Goal: Information Seeking & Learning: Learn about a topic

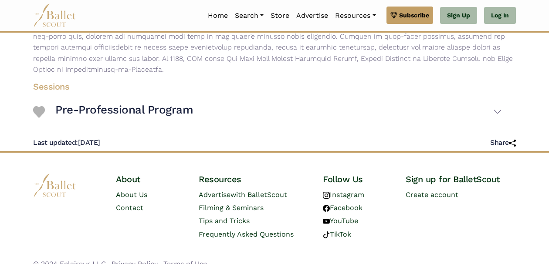
scroll to position [275, 0]
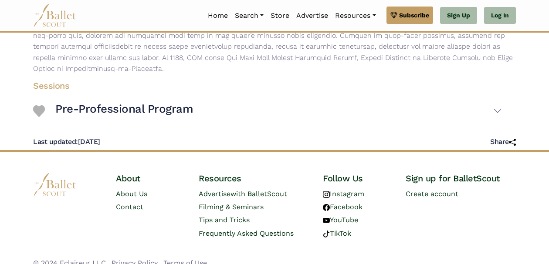
click at [54, 85] on h4 "Sessions" at bounding box center [267, 85] width 483 height 11
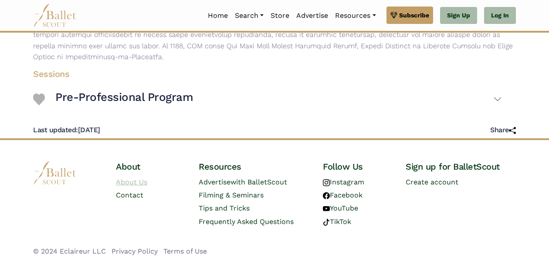
click at [143, 183] on link "About Us" at bounding box center [131, 182] width 31 height 8
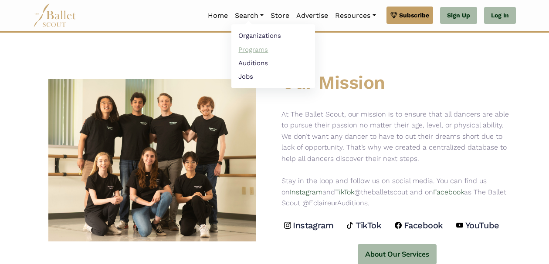
click at [252, 51] on link "Programs" at bounding box center [273, 50] width 84 height 14
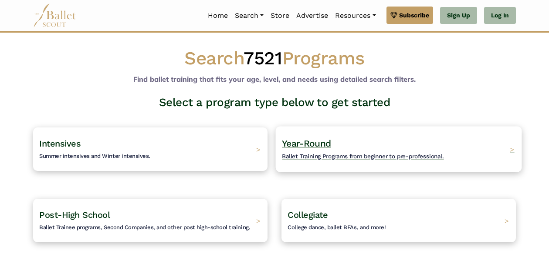
click at [288, 140] on span "Year-Round" at bounding box center [306, 143] width 49 height 11
click at [306, 152] on h4 "Year-Round Ballet Training Programs from beginner to pre-professional." at bounding box center [363, 150] width 162 height 24
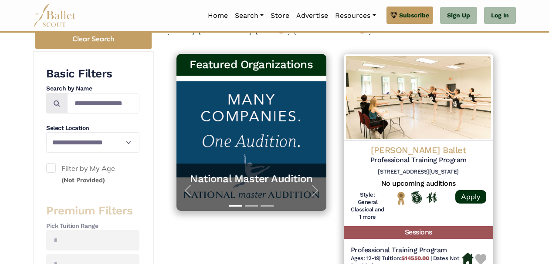
scroll to position [146, 0]
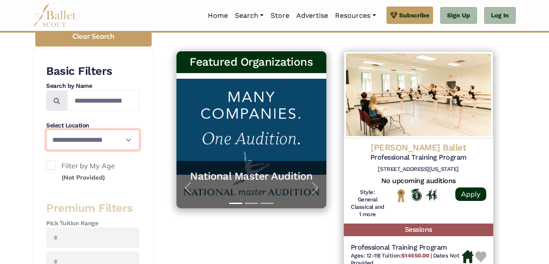
click at [122, 139] on select "**********" at bounding box center [92, 140] width 93 height 20
select select "**"
click at [46, 130] on select "**********" at bounding box center [92, 140] width 93 height 20
click at [52, 165] on span at bounding box center [51, 166] width 10 height 10
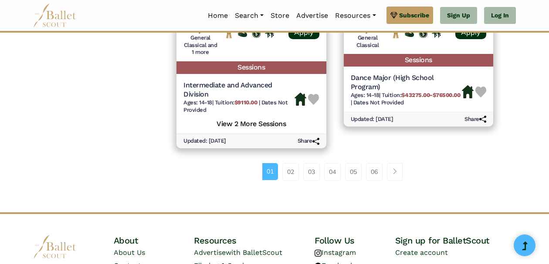
scroll to position [1313, 0]
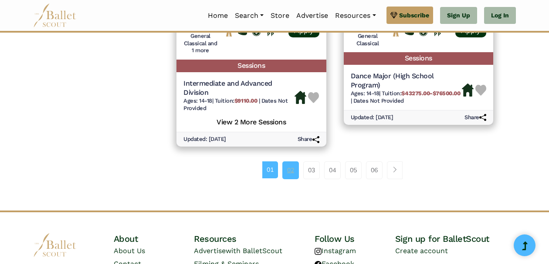
click at [290, 173] on link "02" at bounding box center [290, 170] width 17 height 17
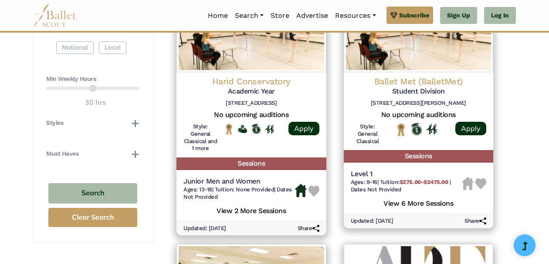
scroll to position [460, 0]
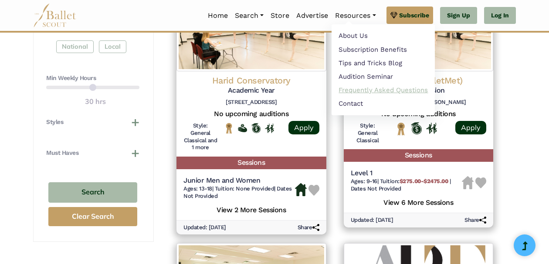
click at [377, 87] on link "Frequently Asked Questions" at bounding box center [383, 91] width 103 height 14
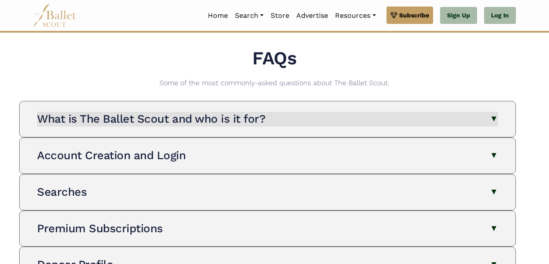
click at [288, 121] on button "What is The Ballet Scout and who is it for?" at bounding box center [267, 119] width 461 height 15
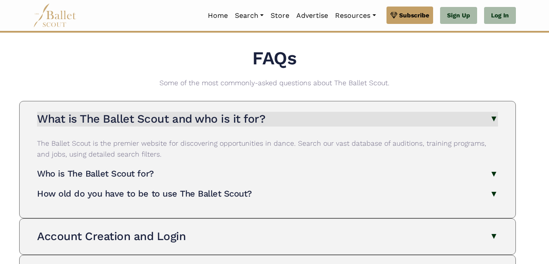
click at [288, 123] on button "What is The Ballet Scout and who is it for?" at bounding box center [267, 119] width 461 height 15
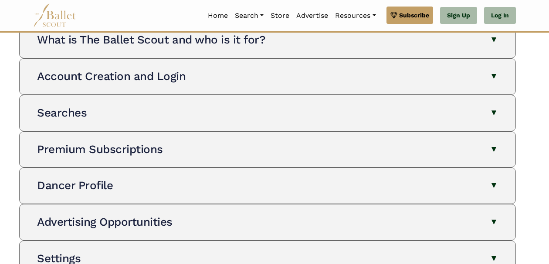
scroll to position [84, 0]
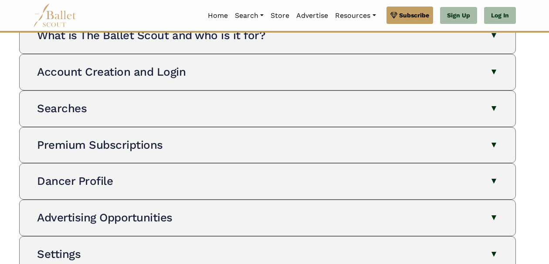
click at [269, 181] on button "Dancer Profile" at bounding box center [267, 181] width 461 height 15
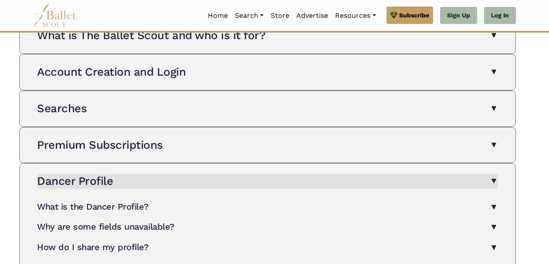
click at [269, 179] on button "Dancer Profile" at bounding box center [267, 181] width 461 height 15
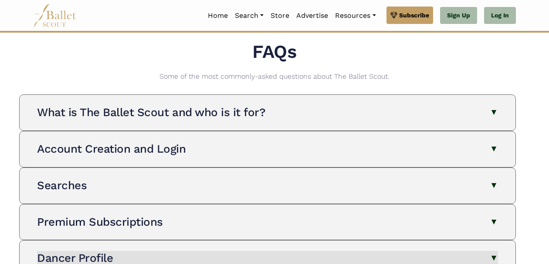
scroll to position [0, 0]
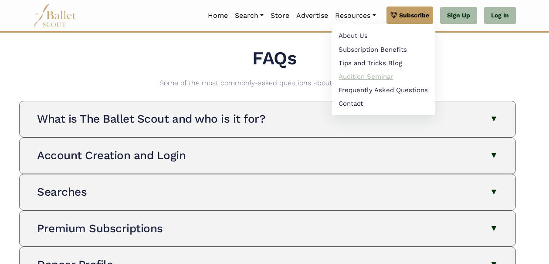
click at [377, 75] on link "Audition Seminar" at bounding box center [383, 77] width 103 height 14
